Goal: Task Accomplishment & Management: Use online tool/utility

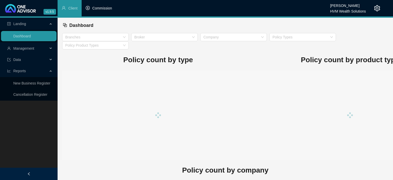
click at [106, 11] on li "Commission" at bounding box center [99, 8] width 35 height 16
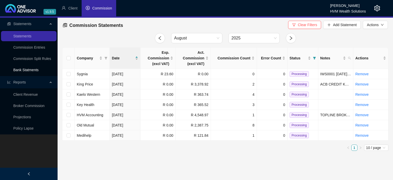
click at [19, 69] on link "Bank Statments" at bounding box center [25, 70] width 25 height 4
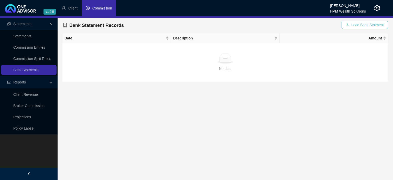
click at [352, 28] on button "Load Bank Statment" at bounding box center [364, 25] width 46 height 8
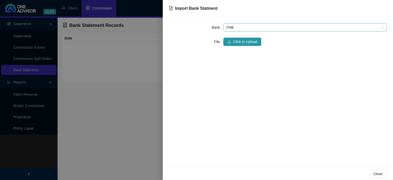
click at [238, 30] on span "FNB" at bounding box center [304, 28] width 157 height 8
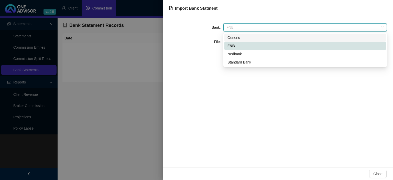
click at [237, 36] on div "Generic" at bounding box center [304, 38] width 155 height 6
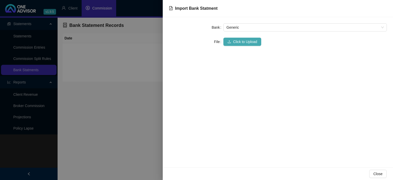
click at [235, 43] on span "Click to Upload" at bounding box center [245, 42] width 24 height 6
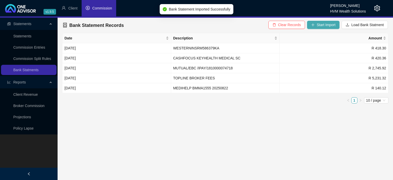
click at [315, 23] on icon "plus" at bounding box center [313, 25] width 4 height 4
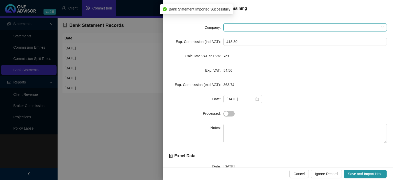
click at [236, 26] on span at bounding box center [304, 28] width 157 height 8
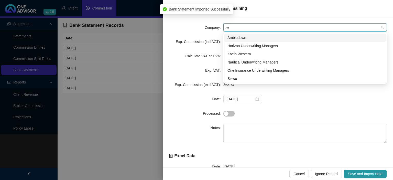
type input "we"
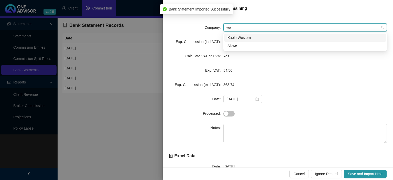
click at [234, 37] on div "Kaelo Western" at bounding box center [304, 38] width 155 height 6
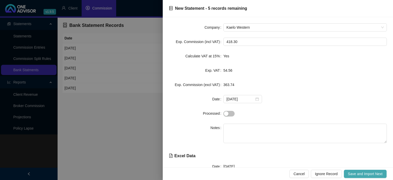
click at [363, 173] on span "Save and Import Next" at bounding box center [365, 174] width 35 height 6
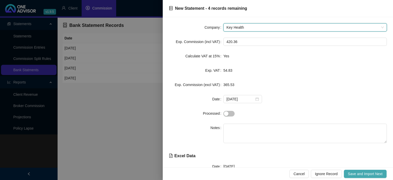
click at [363, 173] on span "Save and Import Next" at bounding box center [365, 174] width 35 height 6
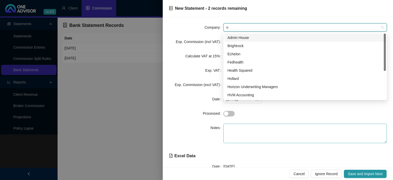
type input "hv"
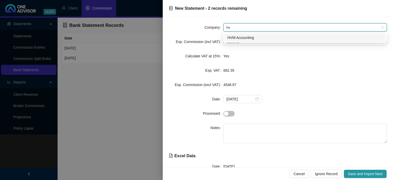
click at [246, 38] on div "HVM Accounting" at bounding box center [304, 38] width 155 height 6
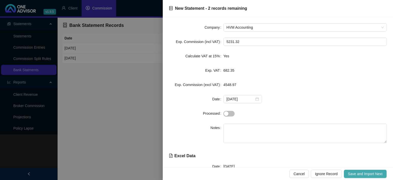
click at [345, 171] on button "Save and Import Next" at bounding box center [365, 174] width 43 height 8
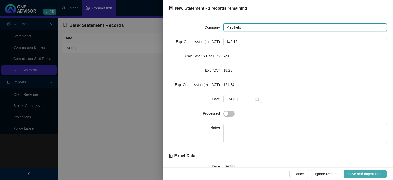
click at [345, 171] on button "Save and Import Next" at bounding box center [365, 174] width 43 height 8
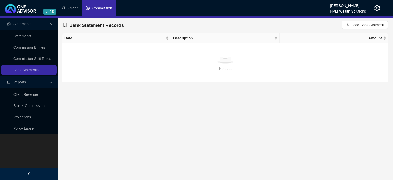
click at [107, 5] on li "Commission" at bounding box center [99, 8] width 35 height 16
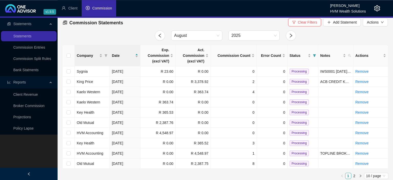
scroll to position [5, 0]
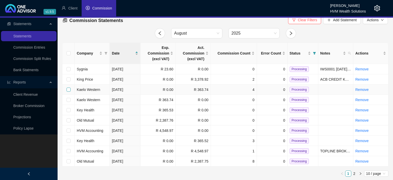
click at [68, 90] on input "checkbox" at bounding box center [68, 89] width 4 height 4
checkbox input "true"
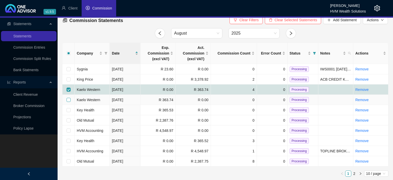
click at [69, 101] on input "checkbox" at bounding box center [68, 100] width 4 height 4
checkbox input "true"
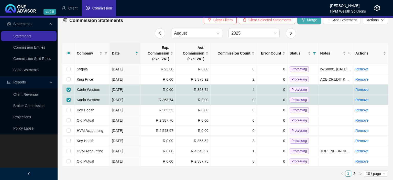
click at [310, 23] on button "Merge" at bounding box center [309, 20] width 24 height 8
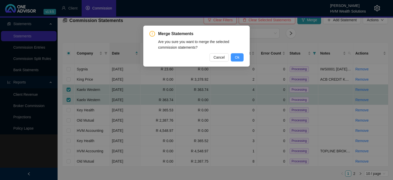
click at [239, 59] on span "Ok" at bounding box center [237, 57] width 5 height 6
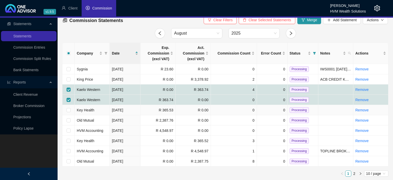
checkbox input "false"
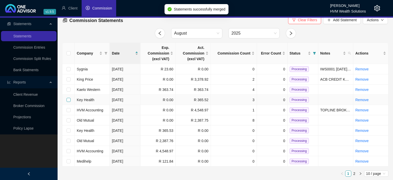
click at [68, 99] on input "checkbox" at bounding box center [68, 100] width 4 height 4
checkbox input "true"
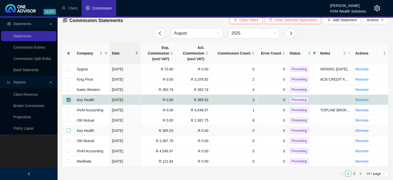
click at [67, 130] on input "checkbox" at bounding box center [68, 130] width 4 height 4
checkbox input "true"
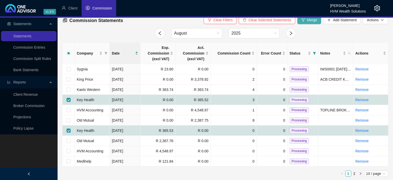
click at [310, 22] on span "Merge" at bounding box center [312, 20] width 10 height 6
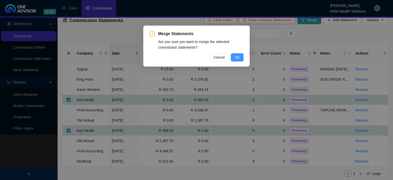
click at [236, 56] on span "Ok" at bounding box center [237, 57] width 5 height 6
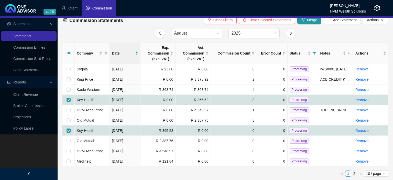
checkbox input "false"
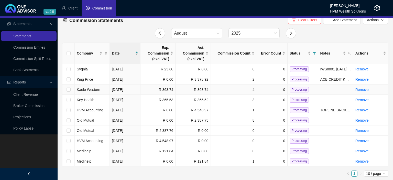
click at [293, 88] on span "Processing" at bounding box center [298, 90] width 19 height 6
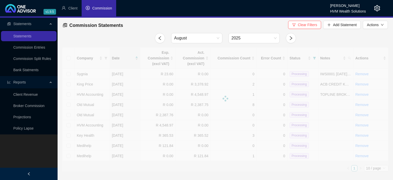
scroll to position [0, 0]
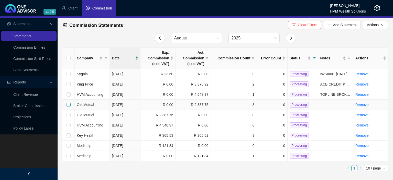
click at [66, 104] on input "checkbox" at bounding box center [68, 105] width 4 height 4
checkbox input "true"
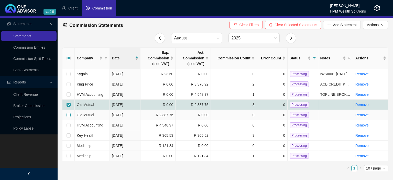
click at [68, 116] on input "checkbox" at bounding box center [68, 115] width 4 height 4
checkbox input "true"
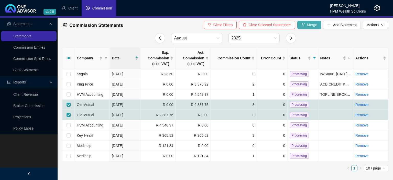
click at [311, 22] on span "Merge" at bounding box center [312, 25] width 10 height 6
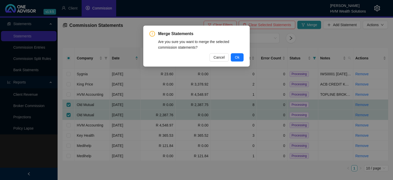
click at [244, 58] on div "Merge Statements Are you sure you want to merge the selected commission stateme…" at bounding box center [196, 46] width 106 height 41
click at [240, 57] on button "Ok" at bounding box center [237, 57] width 13 height 8
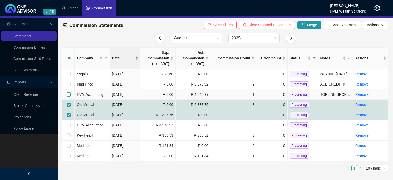
checkbox input "false"
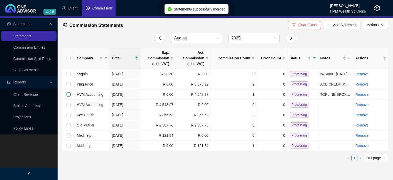
click at [69, 95] on input "checkbox" at bounding box center [68, 94] width 4 height 4
checkbox input "true"
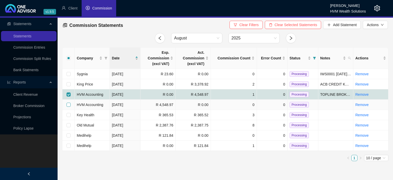
click at [69, 105] on input "checkbox" at bounding box center [68, 105] width 4 height 4
checkbox input "true"
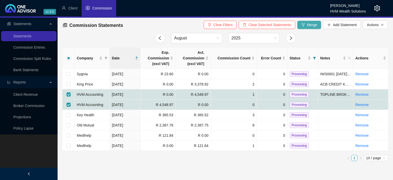
click at [307, 28] on button "Merge" at bounding box center [309, 25] width 24 height 8
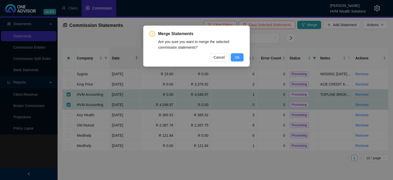
click at [239, 58] on span "Ok" at bounding box center [237, 57] width 5 height 6
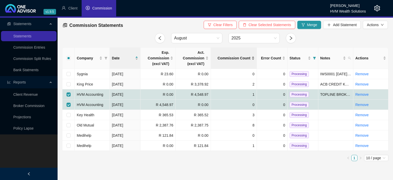
checkbox input "false"
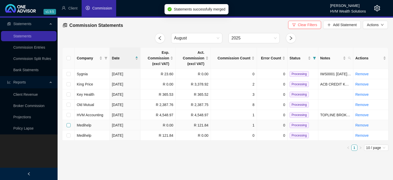
click at [68, 125] on input "checkbox" at bounding box center [68, 125] width 4 height 4
checkbox input "true"
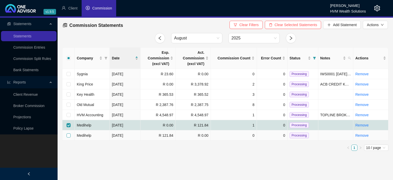
click at [68, 136] on input "checkbox" at bounding box center [68, 135] width 4 height 4
checkbox input "true"
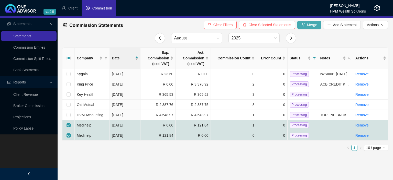
click at [301, 25] on button "Merge" at bounding box center [309, 25] width 24 height 8
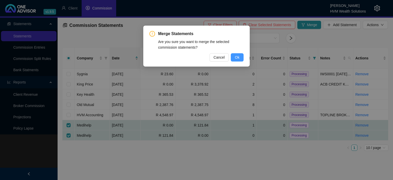
click at [238, 55] on span "Ok" at bounding box center [237, 57] width 5 height 6
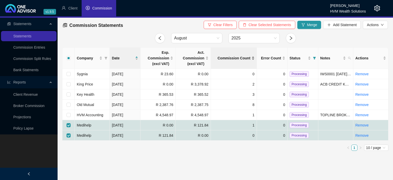
checkbox input "false"
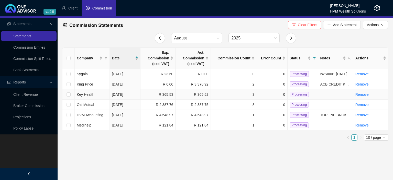
click at [301, 94] on span "Processing" at bounding box center [298, 95] width 19 height 6
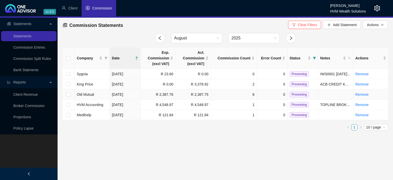
click at [297, 96] on span "Processing" at bounding box center [298, 95] width 19 height 6
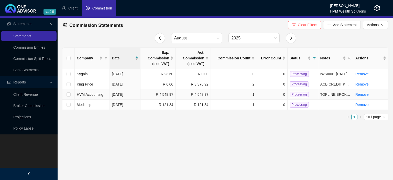
click at [293, 94] on span "Processing" at bounding box center [298, 95] width 19 height 6
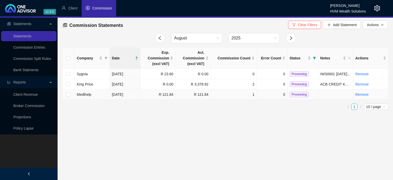
click at [292, 95] on span "Processing" at bounding box center [298, 95] width 19 height 6
click at [378, 10] on icon "setting" at bounding box center [377, 8] width 6 height 6
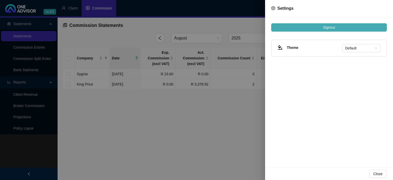
click at [327, 31] on button "Signout" at bounding box center [329, 27] width 116 height 8
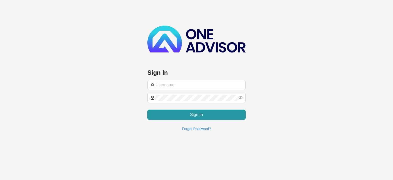
type input "[EMAIL_ADDRESS][DOMAIN_NAME]"
